Goal: Information Seeking & Learning: Learn about a topic

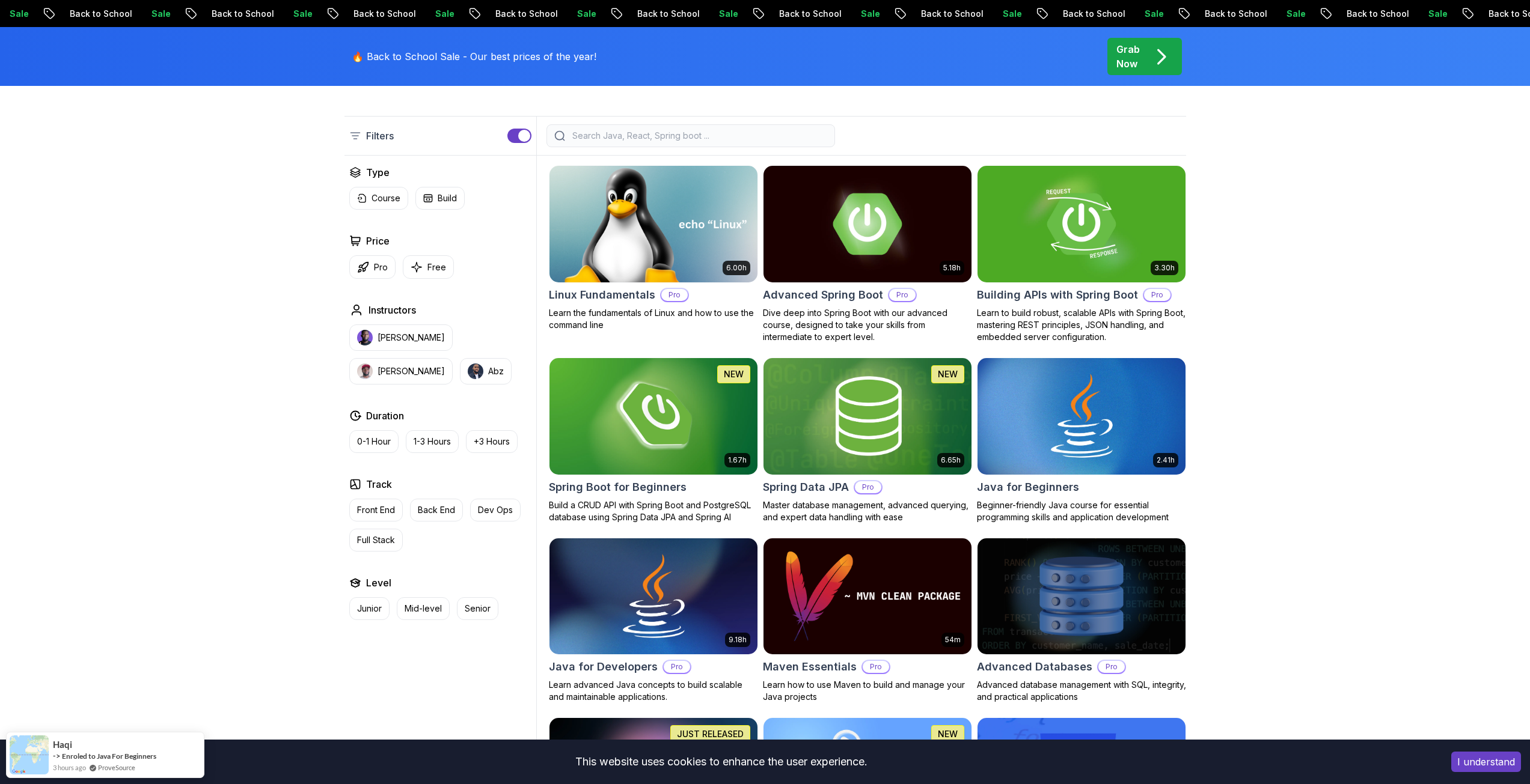
scroll to position [120, 0]
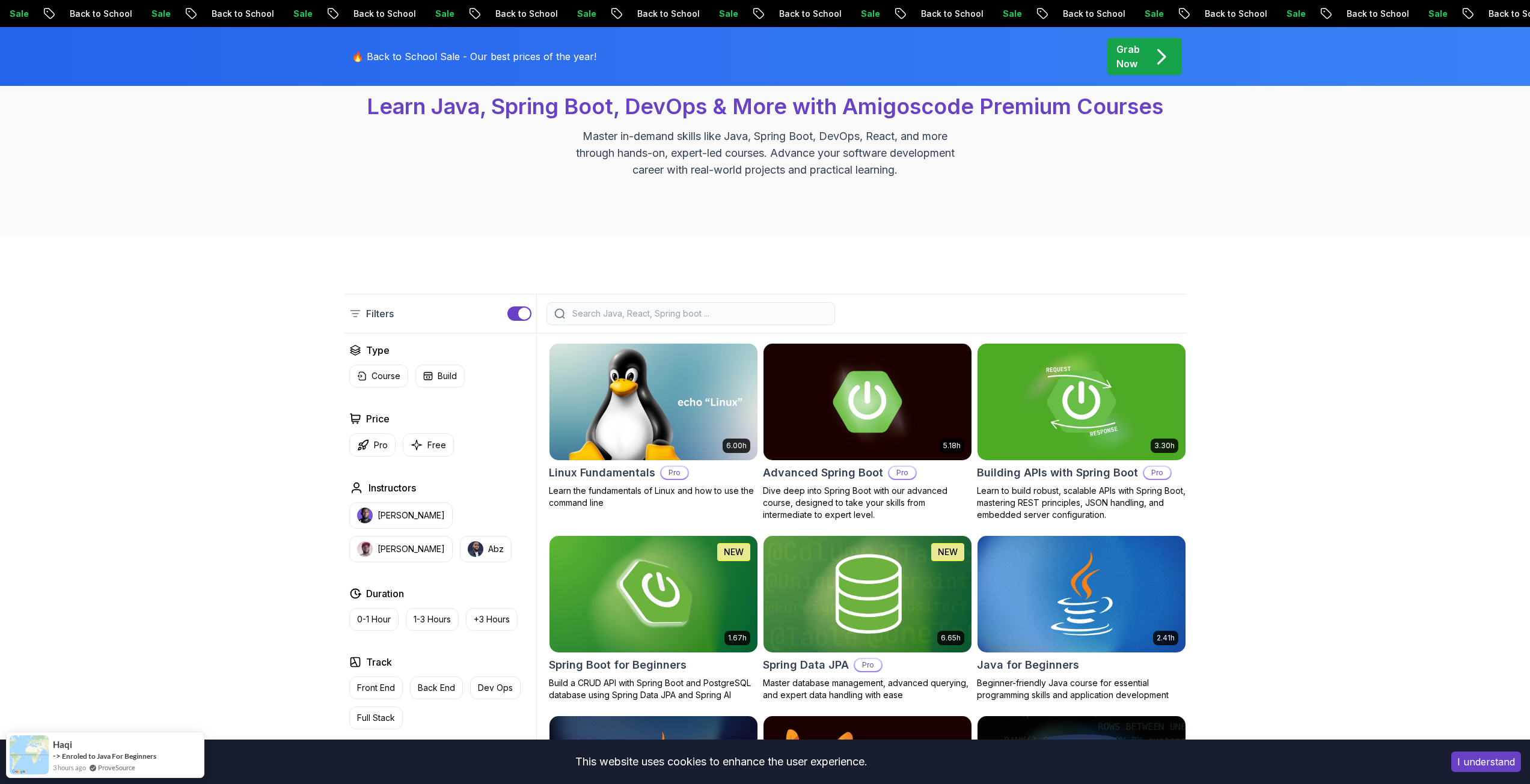
click at [634, 327] on div "Filters" at bounding box center [765, 313] width 841 height 40
click at [643, 312] on input "search" at bounding box center [698, 313] width 258 height 12
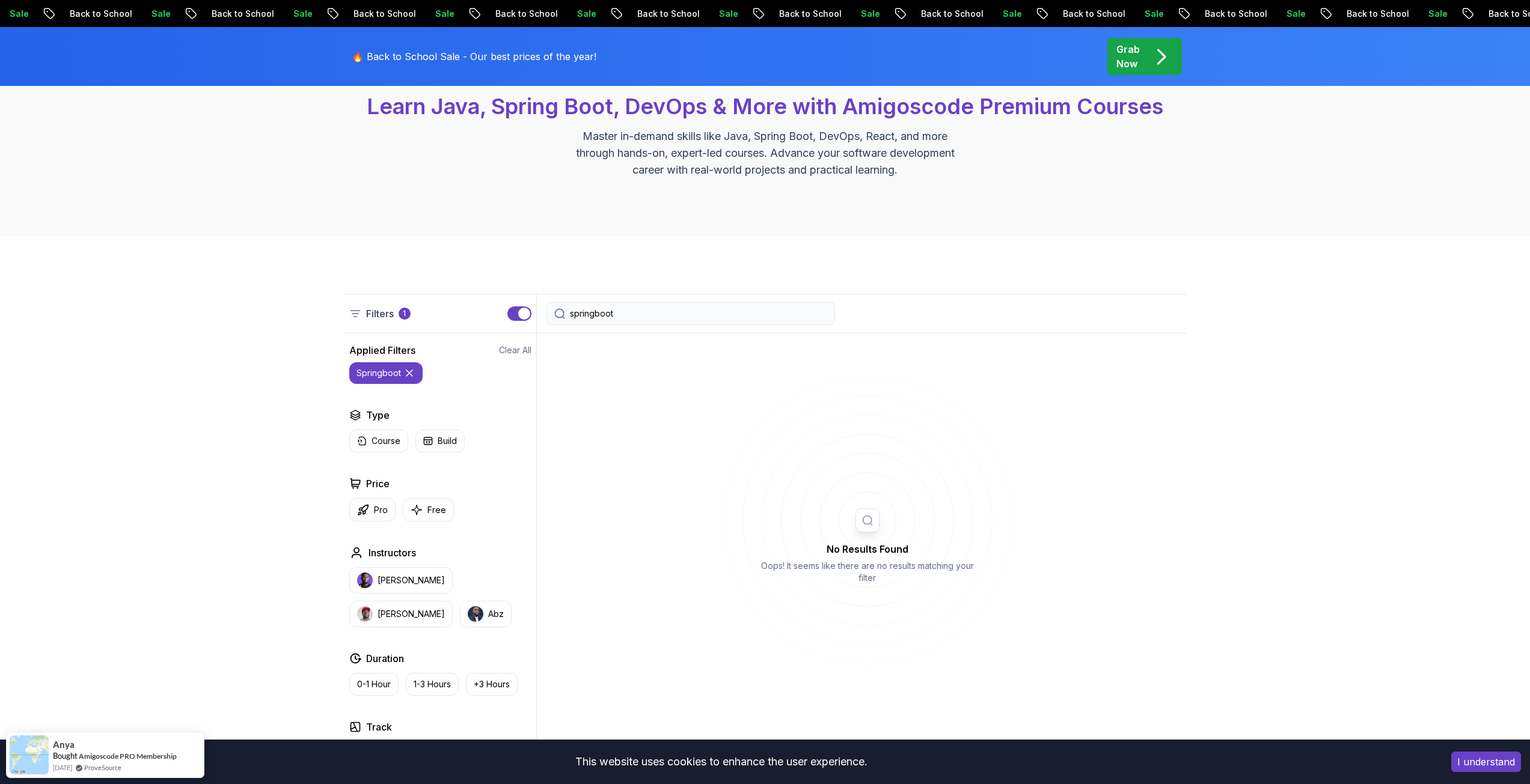
type input "springboot"
